Goal: Navigation & Orientation: Understand site structure

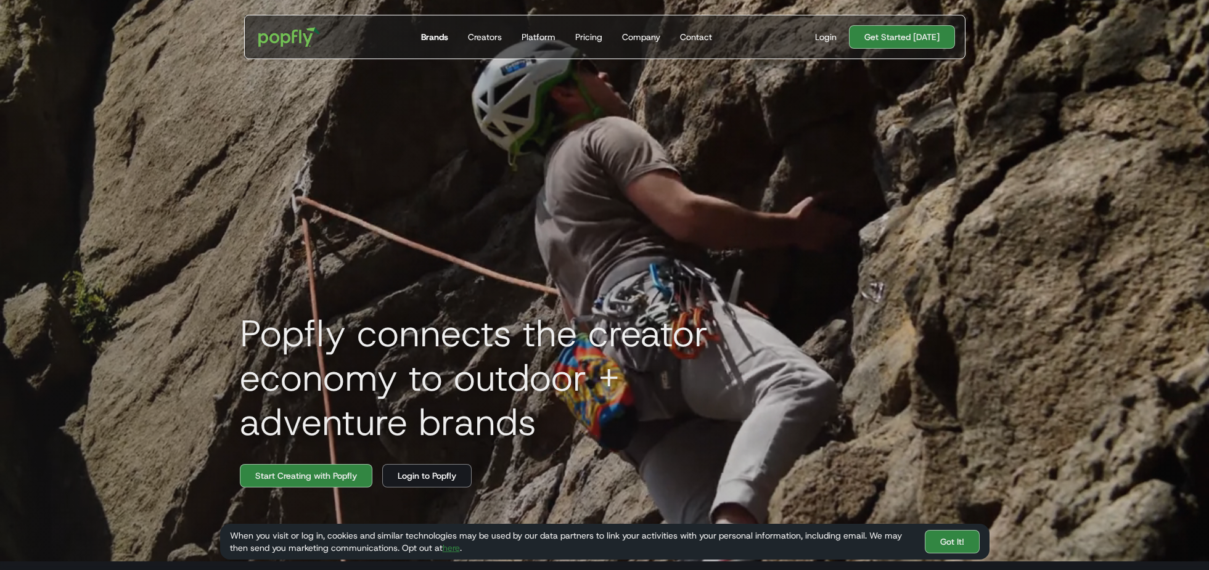
click at [446, 33] on div "Brands" at bounding box center [434, 37] width 27 height 12
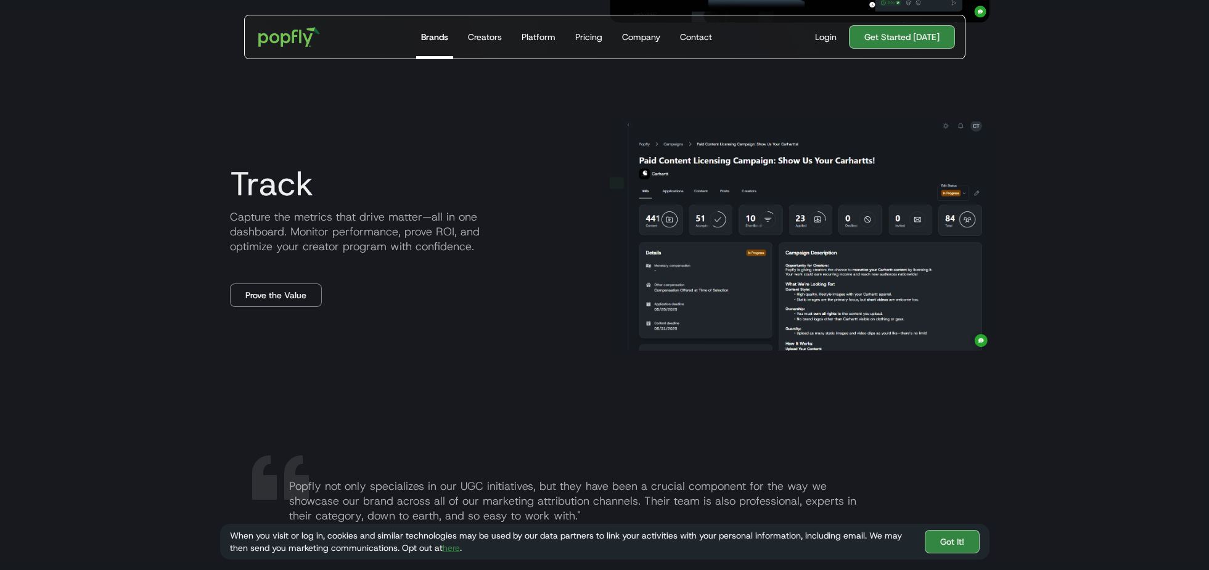
scroll to position [1643, 0]
click at [490, 27] on link "Creators" at bounding box center [485, 36] width 44 height 43
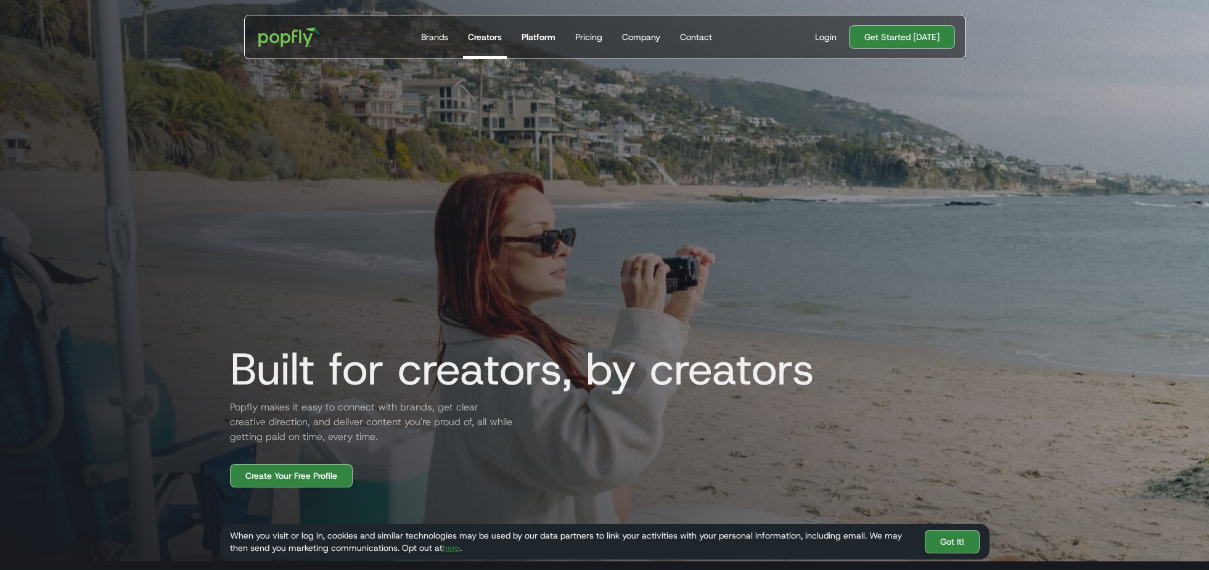
click at [531, 34] on div "Platform" at bounding box center [538, 37] width 34 height 12
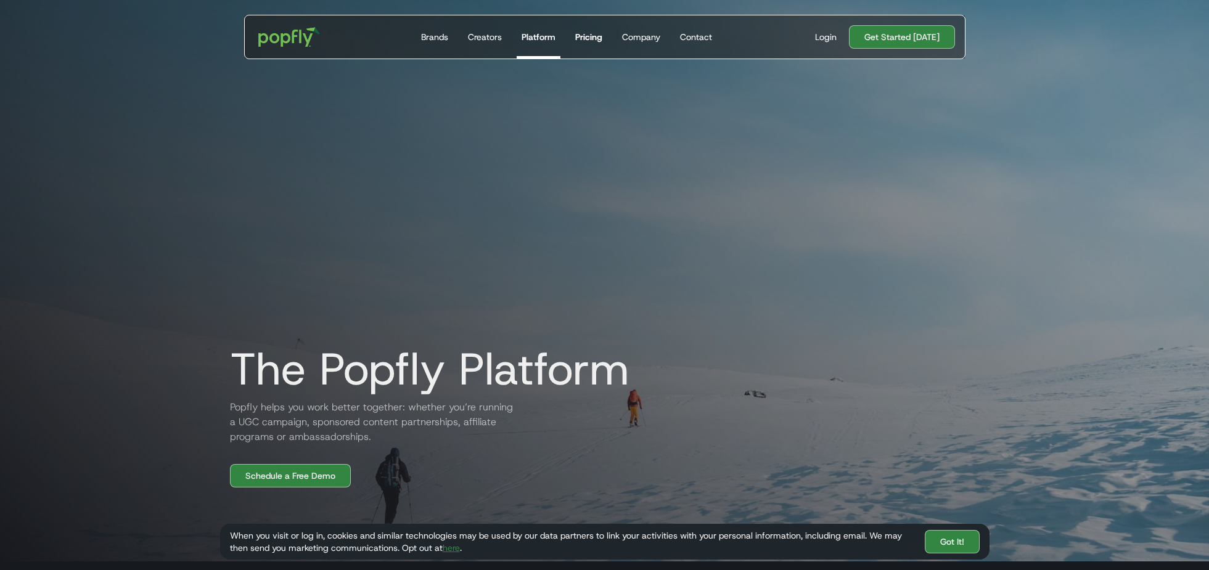
click at [586, 44] on link "Pricing" at bounding box center [588, 36] width 37 height 43
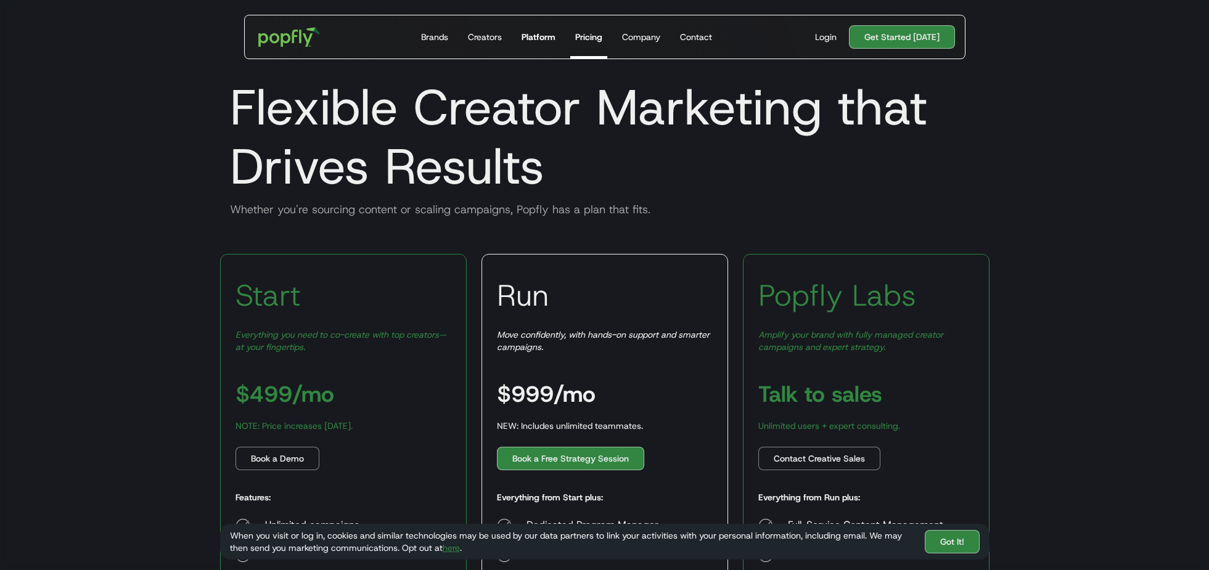
click at [527, 47] on link "Platform" at bounding box center [539, 36] width 44 height 43
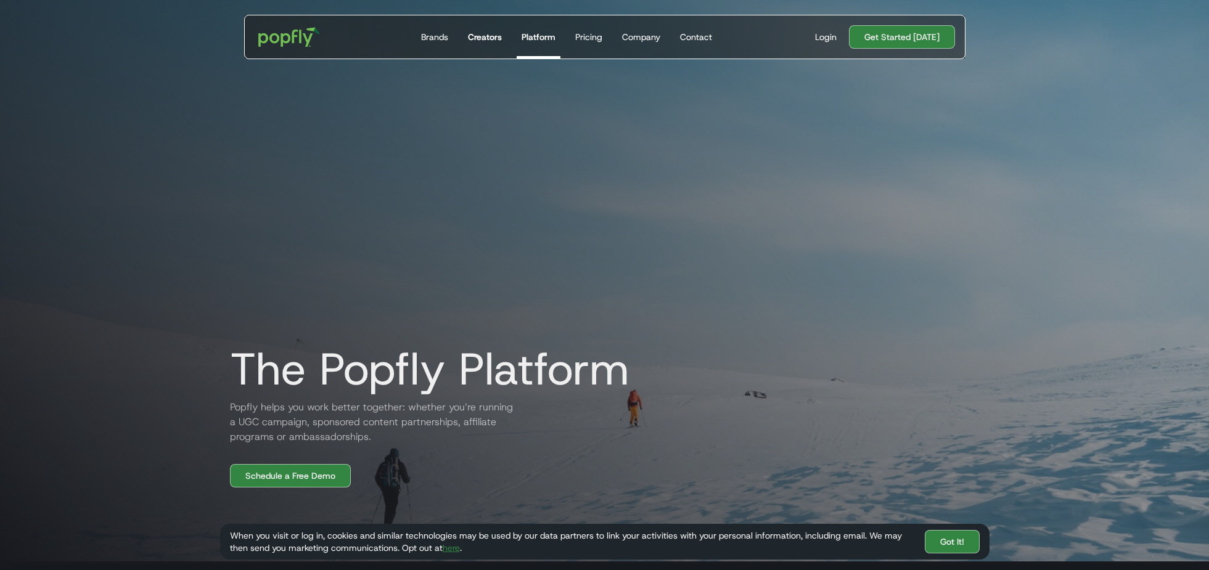
click at [489, 35] on div "Creators" at bounding box center [485, 37] width 34 height 12
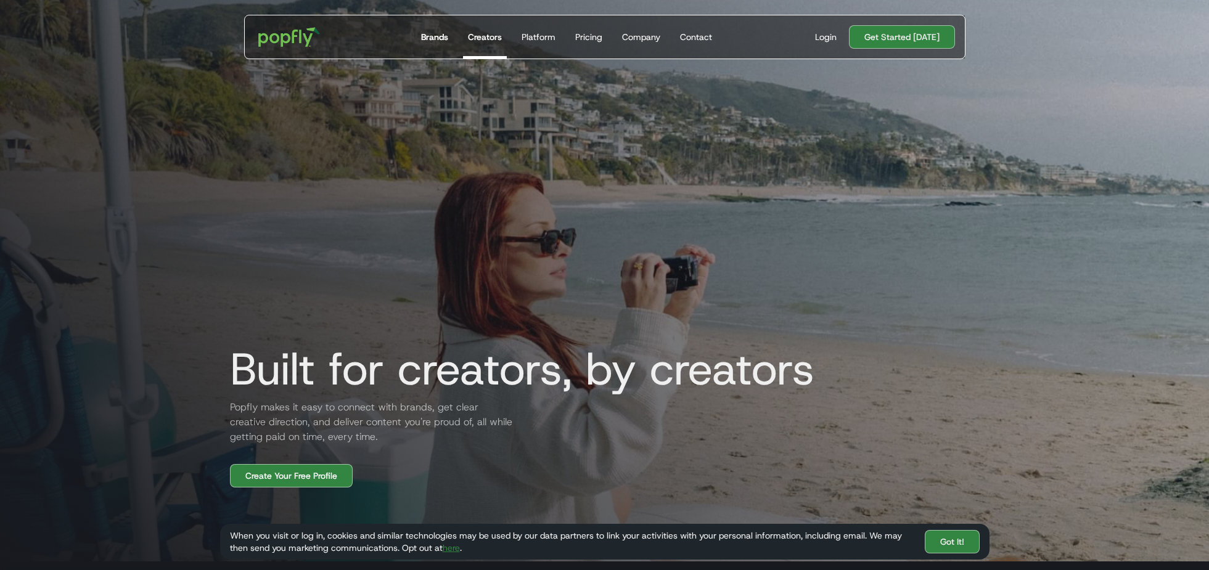
click at [443, 35] on div "Brands" at bounding box center [434, 37] width 27 height 12
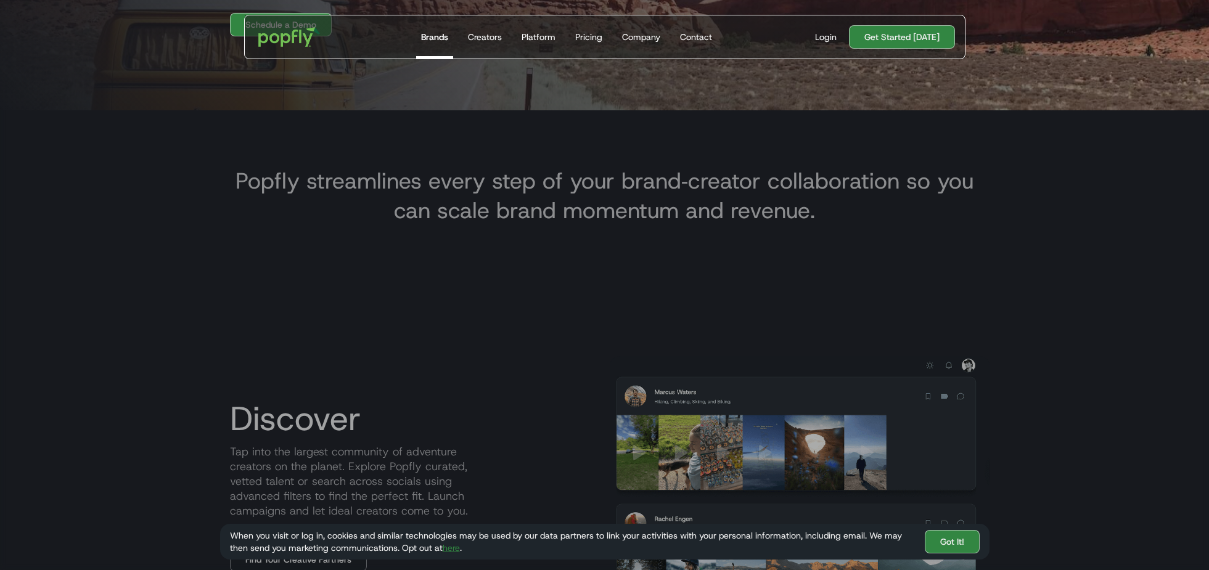
scroll to position [549, 0]
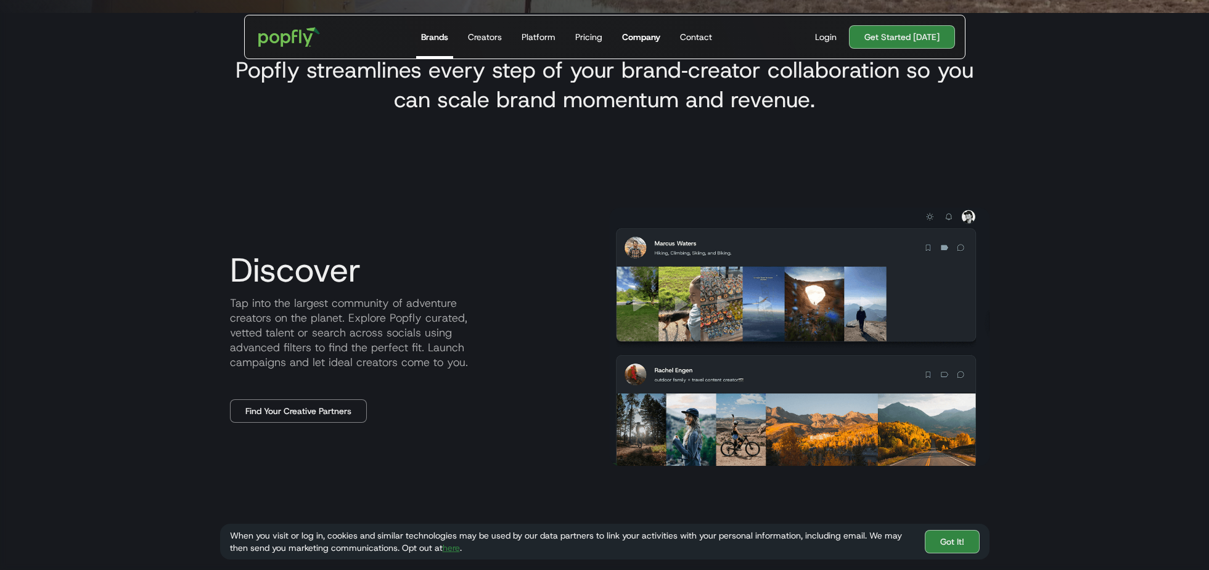
click at [658, 44] on link "Company" at bounding box center [641, 36] width 48 height 43
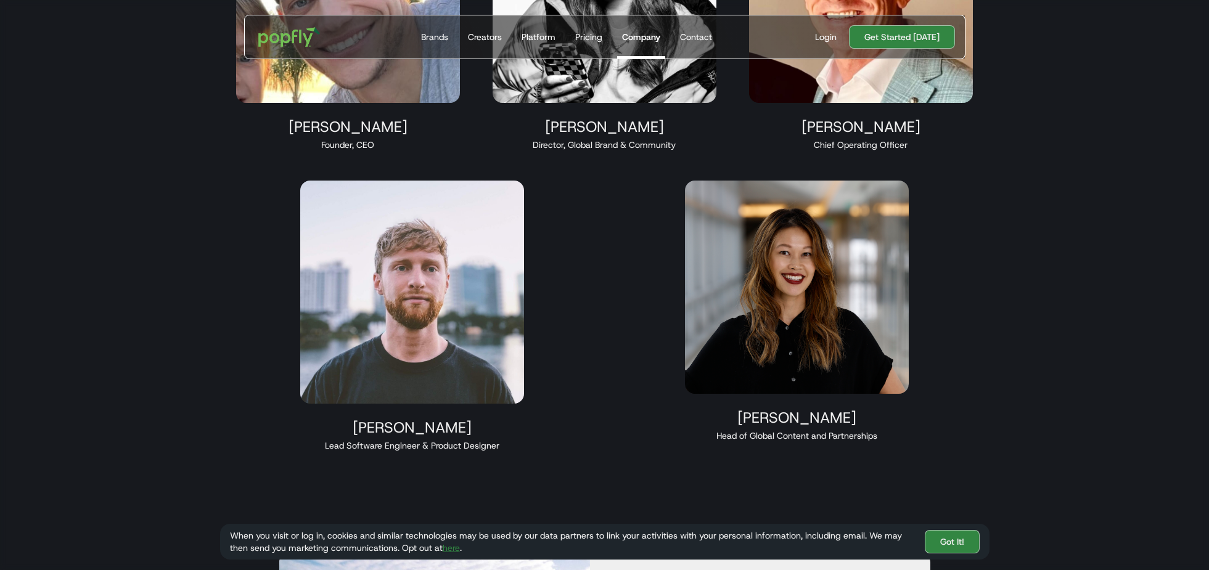
scroll to position [1307, 0]
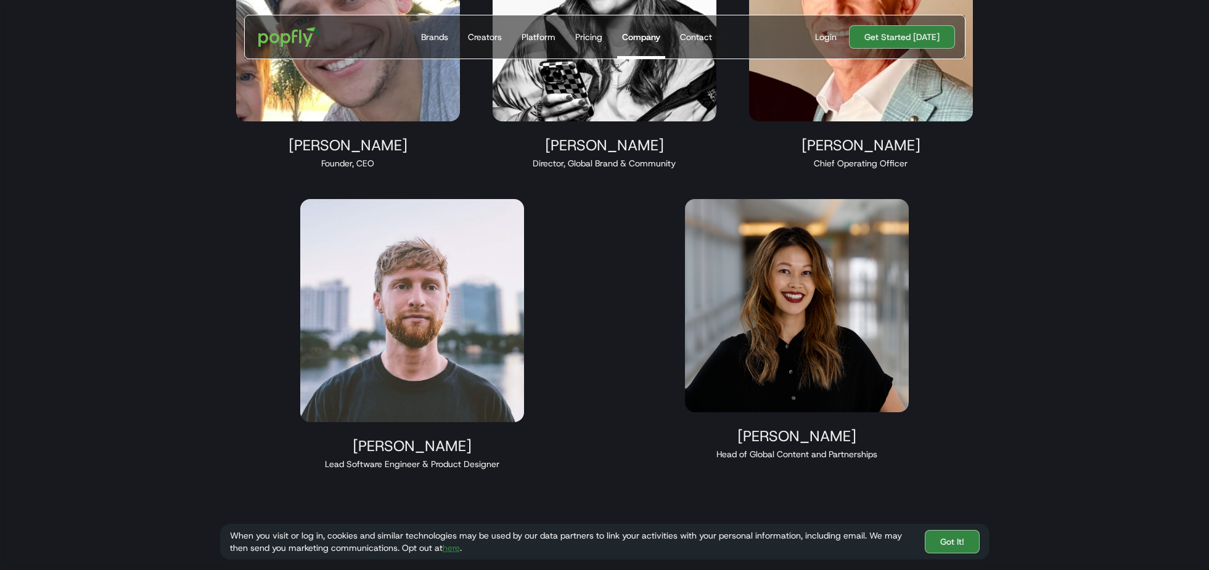
click at [902, 142] on div "[PERSON_NAME]" at bounding box center [861, 145] width 224 height 18
click at [885, 99] on img at bounding box center [861, 9] width 224 height 224
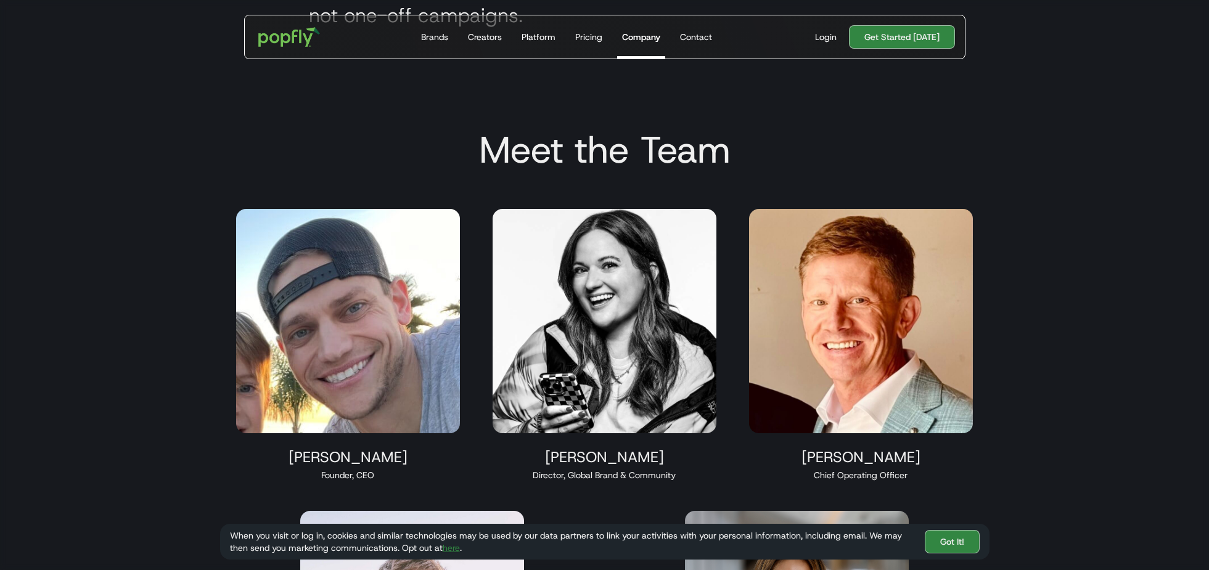
scroll to position [997, 0]
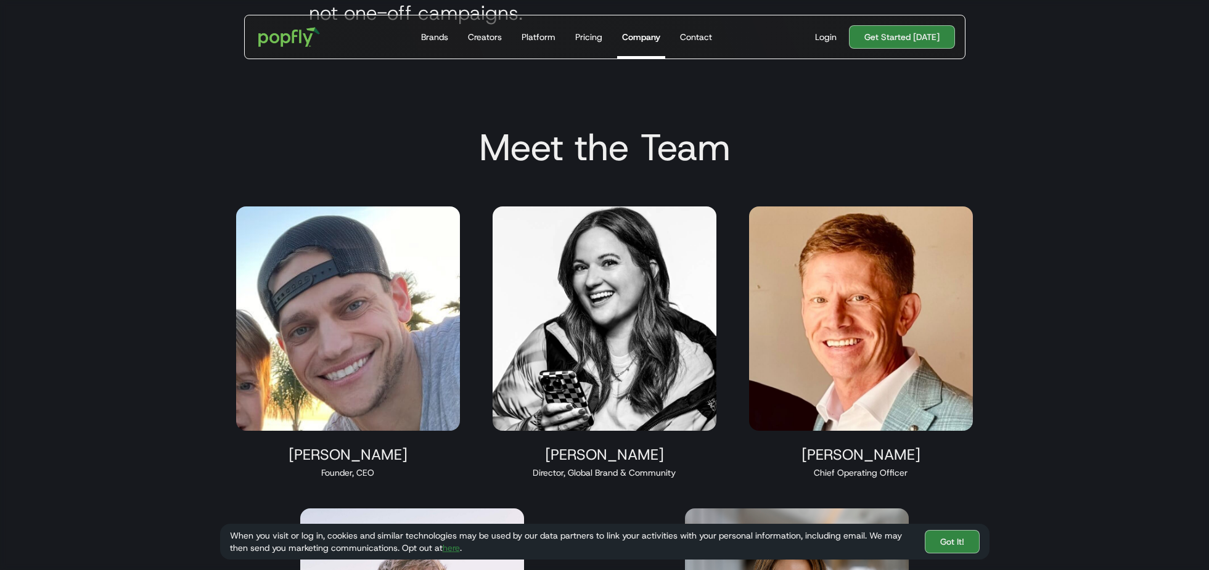
click at [830, 330] on img at bounding box center [861, 319] width 224 height 224
click at [869, 370] on img at bounding box center [861, 319] width 224 height 224
click at [538, 34] on div "Platform" at bounding box center [538, 37] width 34 height 12
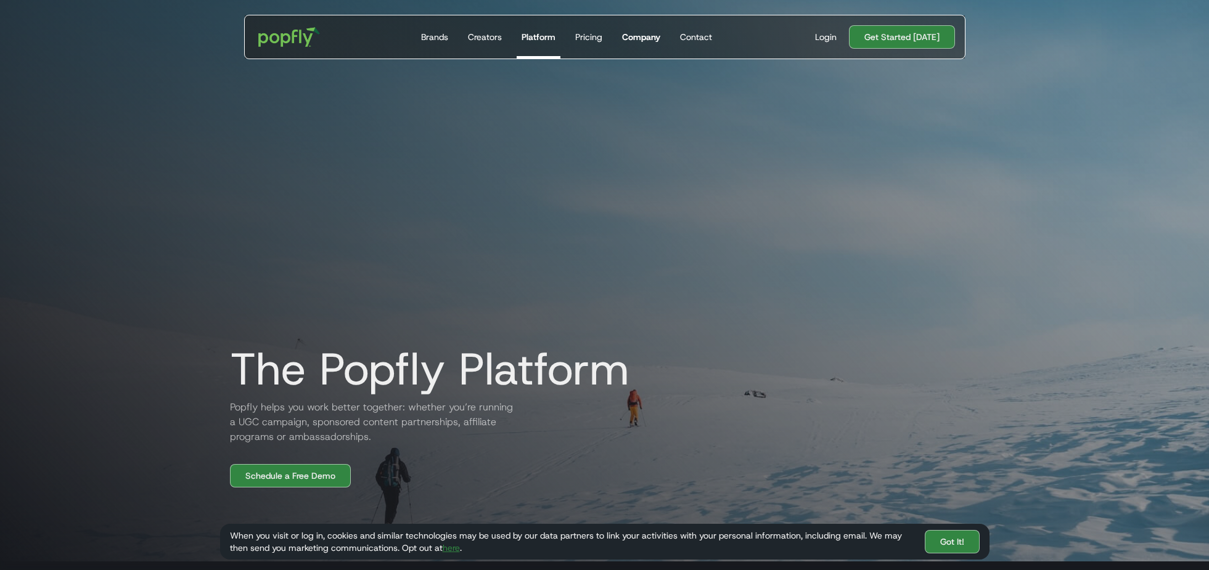
click at [631, 38] on div "Company" at bounding box center [641, 37] width 38 height 12
